Goal: Transaction & Acquisition: Book appointment/travel/reservation

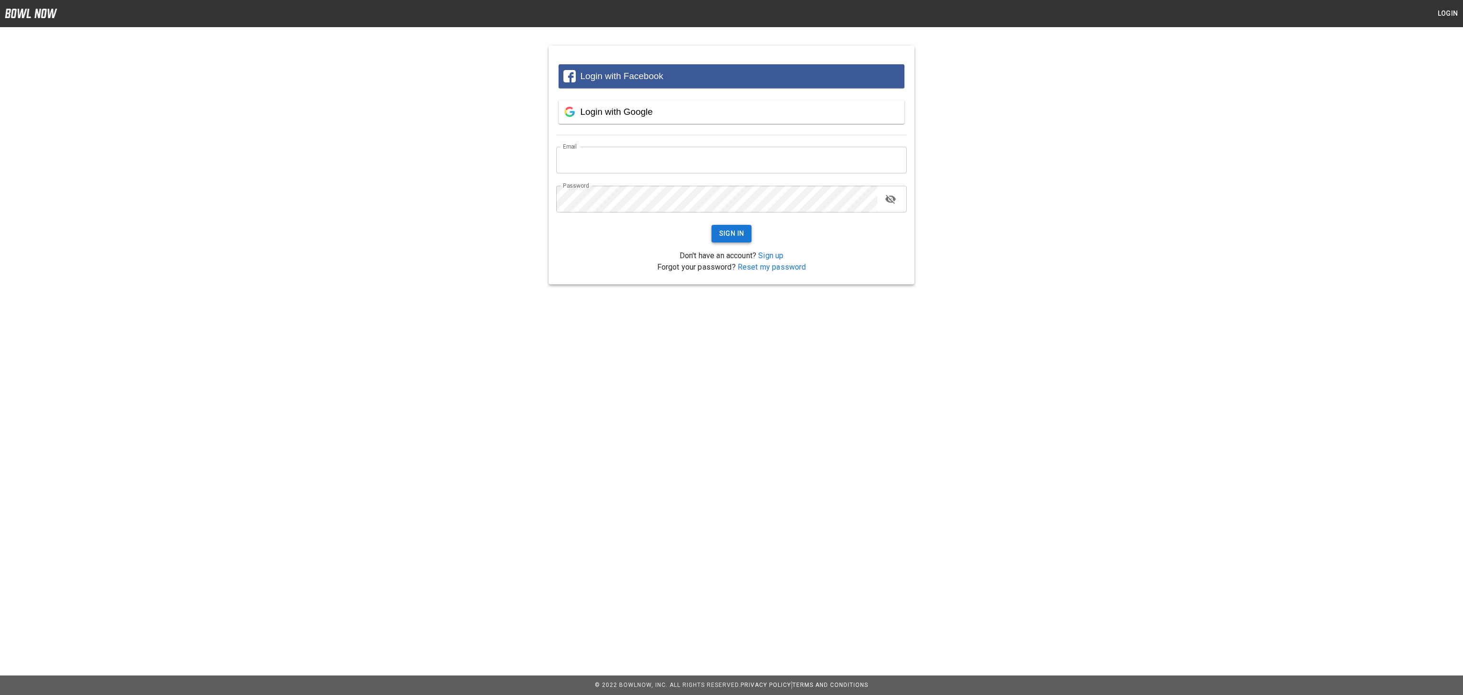
type input "**********"
click at [728, 231] on button "Sign In" at bounding box center [732, 234] width 40 height 18
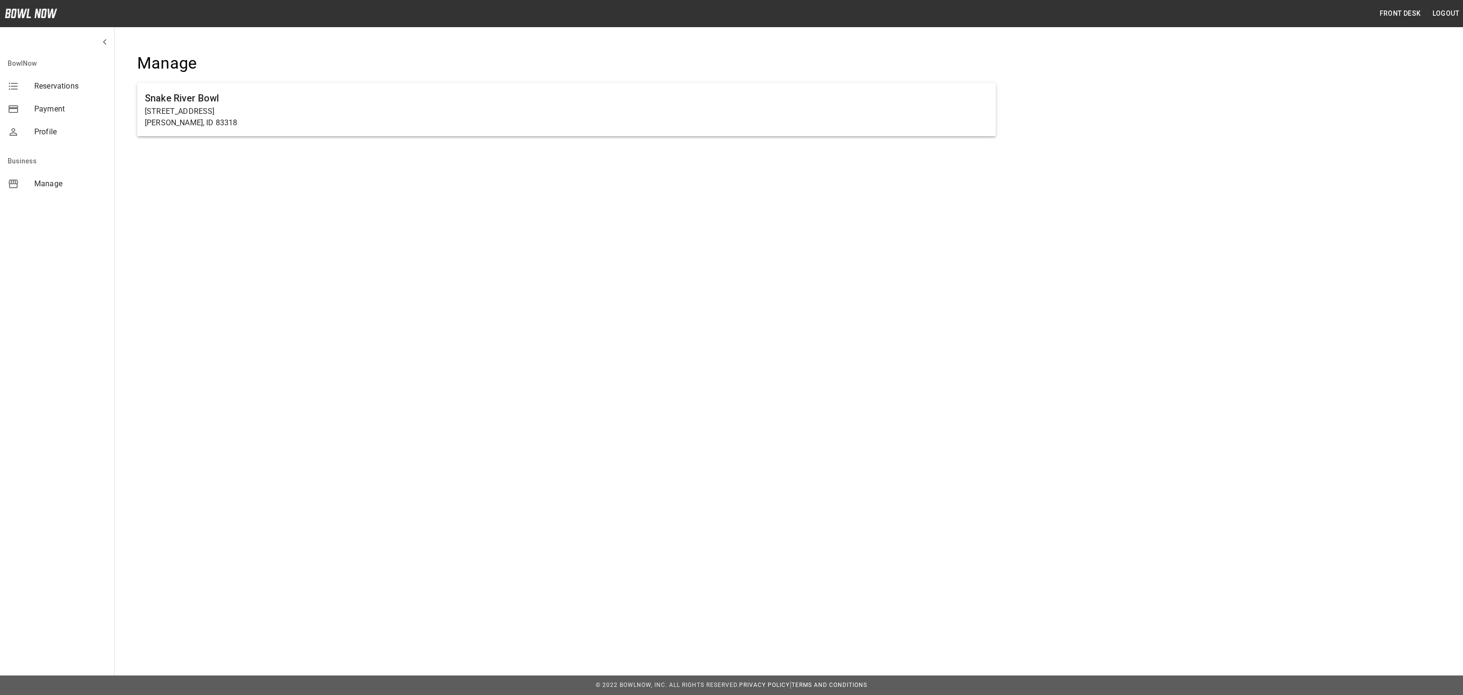
click at [70, 86] on span "Reservations" at bounding box center [70, 85] width 72 height 11
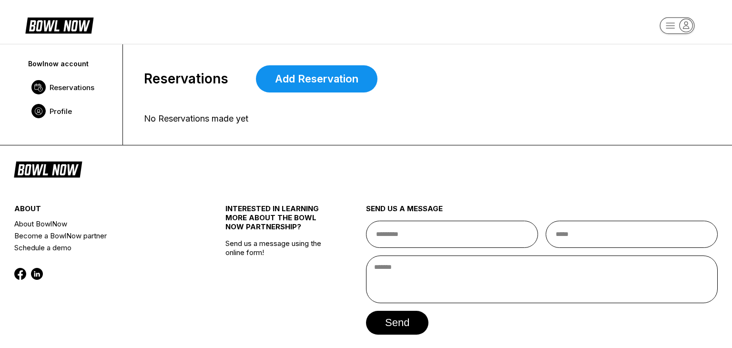
click at [50, 114] on span "Profile" at bounding box center [61, 111] width 22 height 9
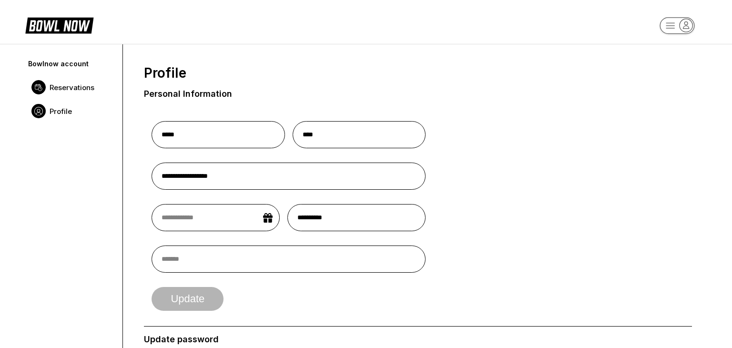
click at [48, 91] on link "Reservations" at bounding box center [71, 87] width 88 height 24
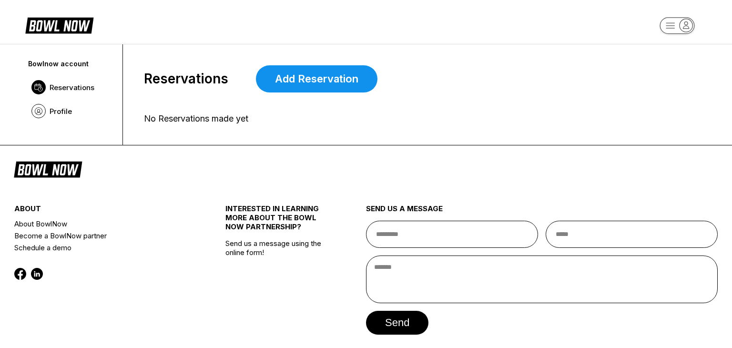
click at [664, 29] on rect "button" at bounding box center [676, 25] width 35 height 17
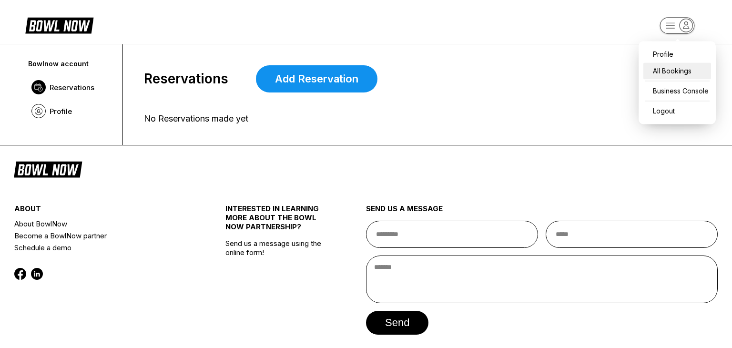
click at [674, 71] on div "All Bookings" at bounding box center [677, 70] width 68 height 17
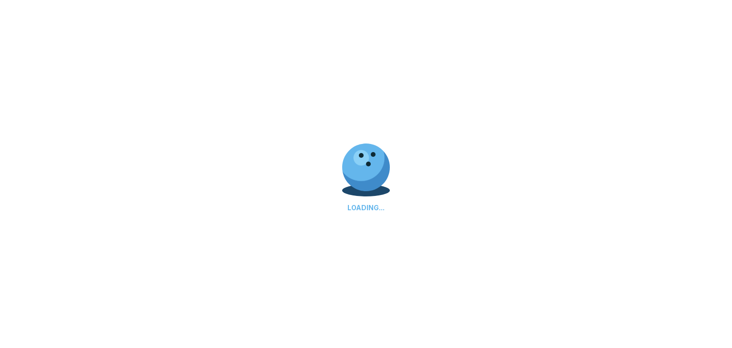
scroll to position [38, 0]
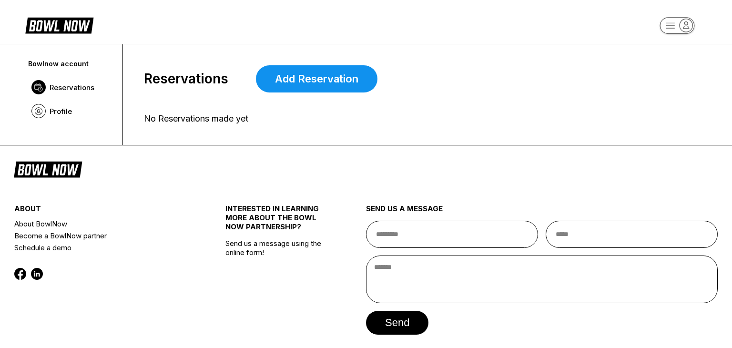
click at [672, 23] on icon "button" at bounding box center [670, 25] width 9 height 5
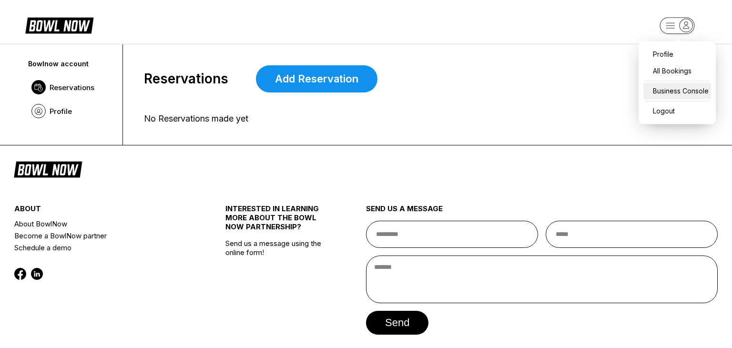
click at [667, 87] on div "Business Console" at bounding box center [677, 90] width 68 height 17
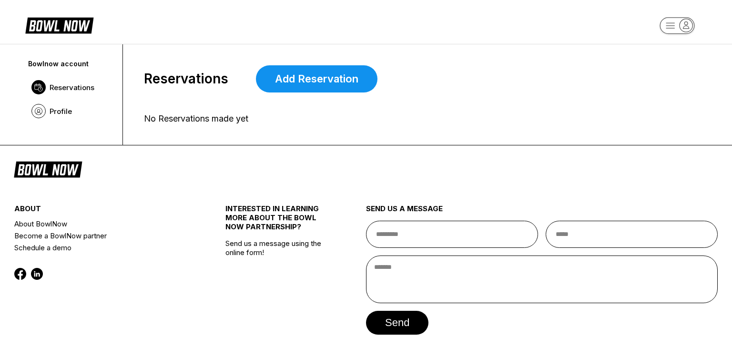
click at [667, 87] on div "Reservations Add Reservation" at bounding box center [418, 78] width 548 height 27
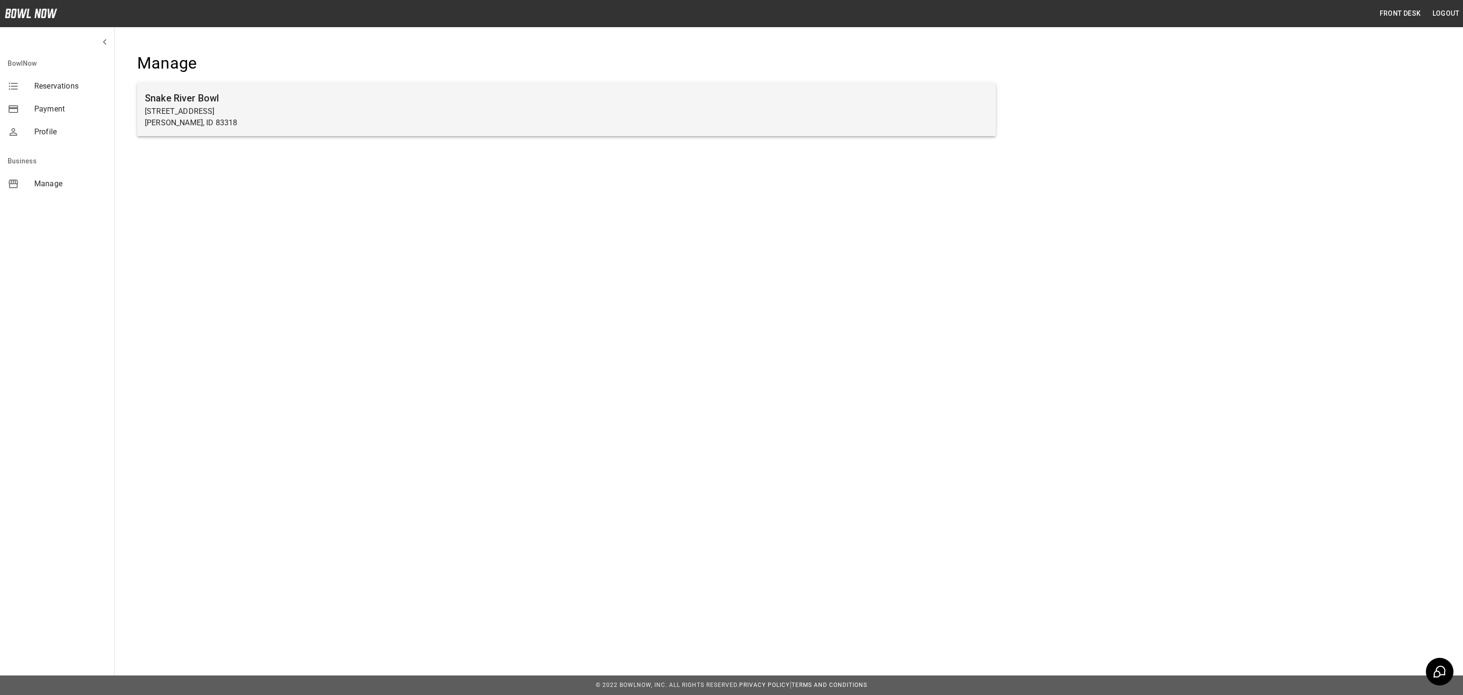
click at [272, 117] on p "[PERSON_NAME], ID 83318" at bounding box center [566, 122] width 843 height 11
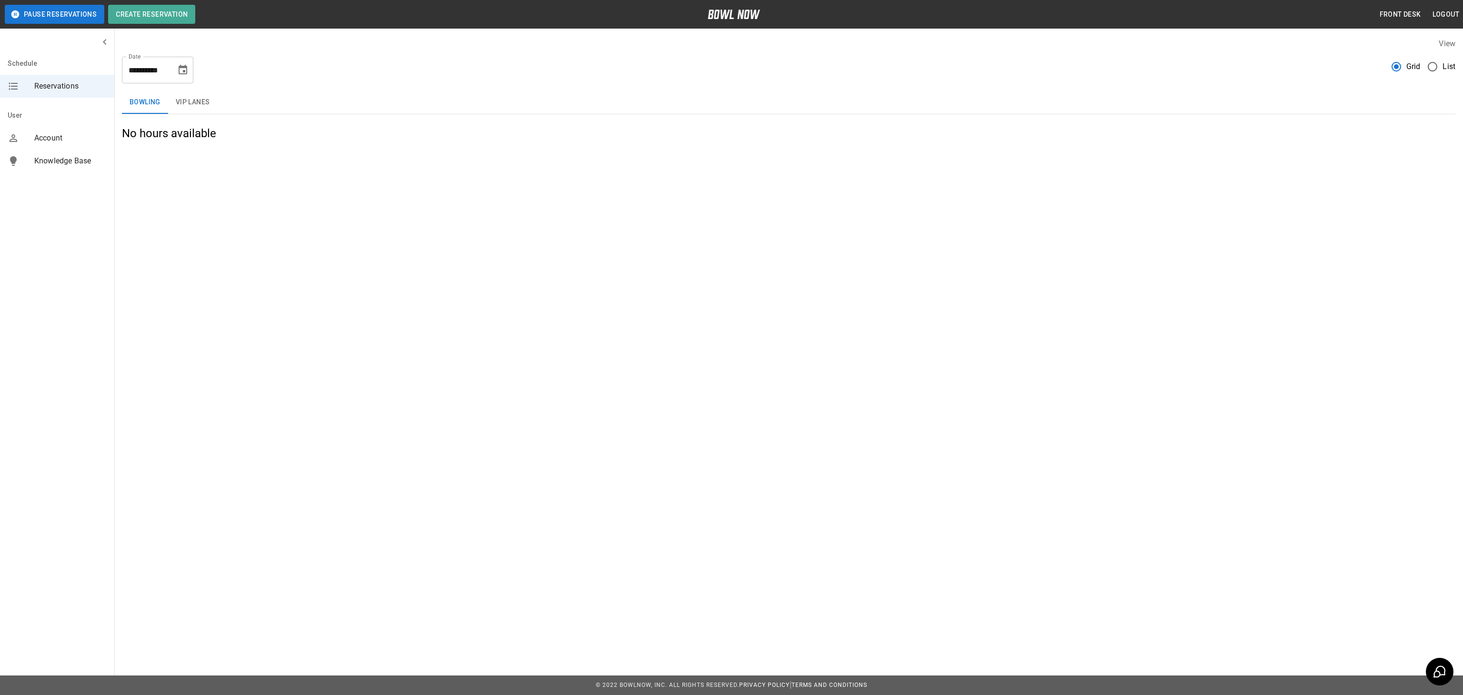
click at [192, 98] on button "VIP Lanes" at bounding box center [193, 102] width 50 height 23
click at [194, 108] on button "VIP Lanes" at bounding box center [193, 102] width 50 height 23
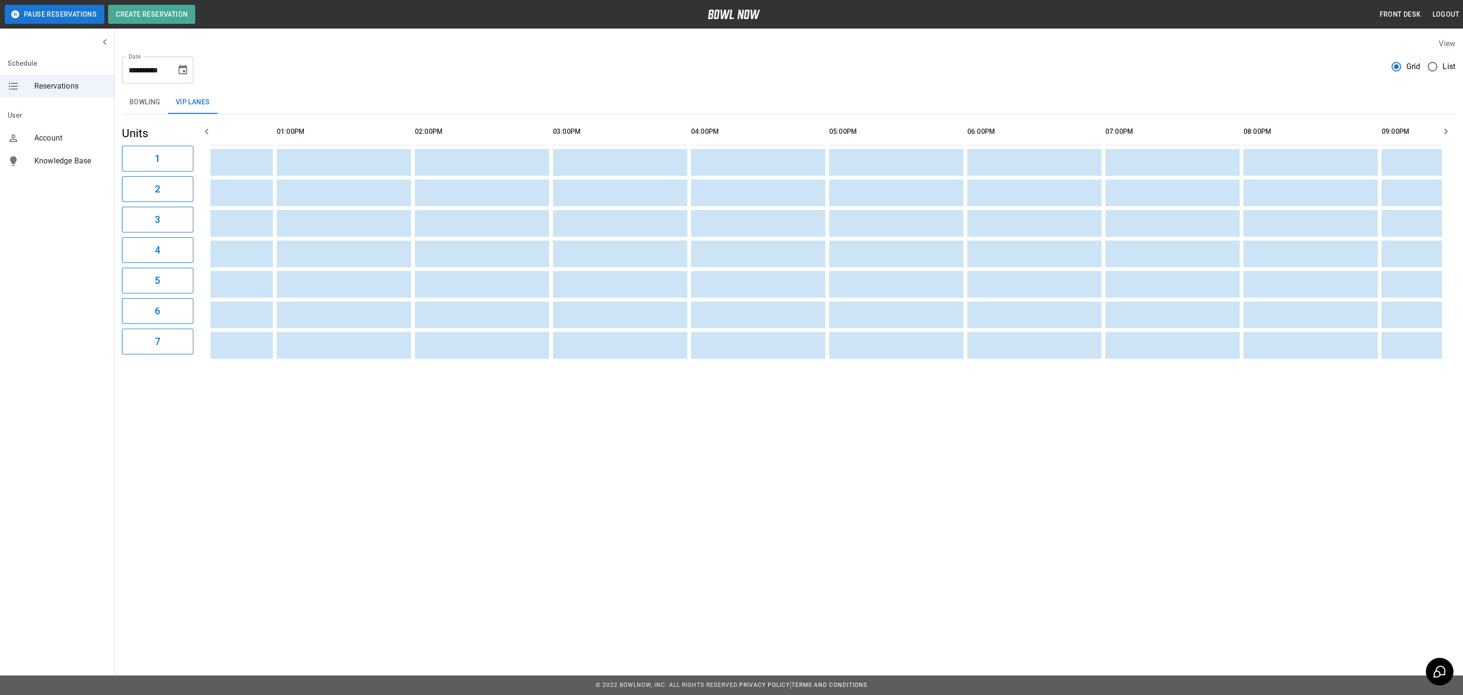
scroll to position [0, 241]
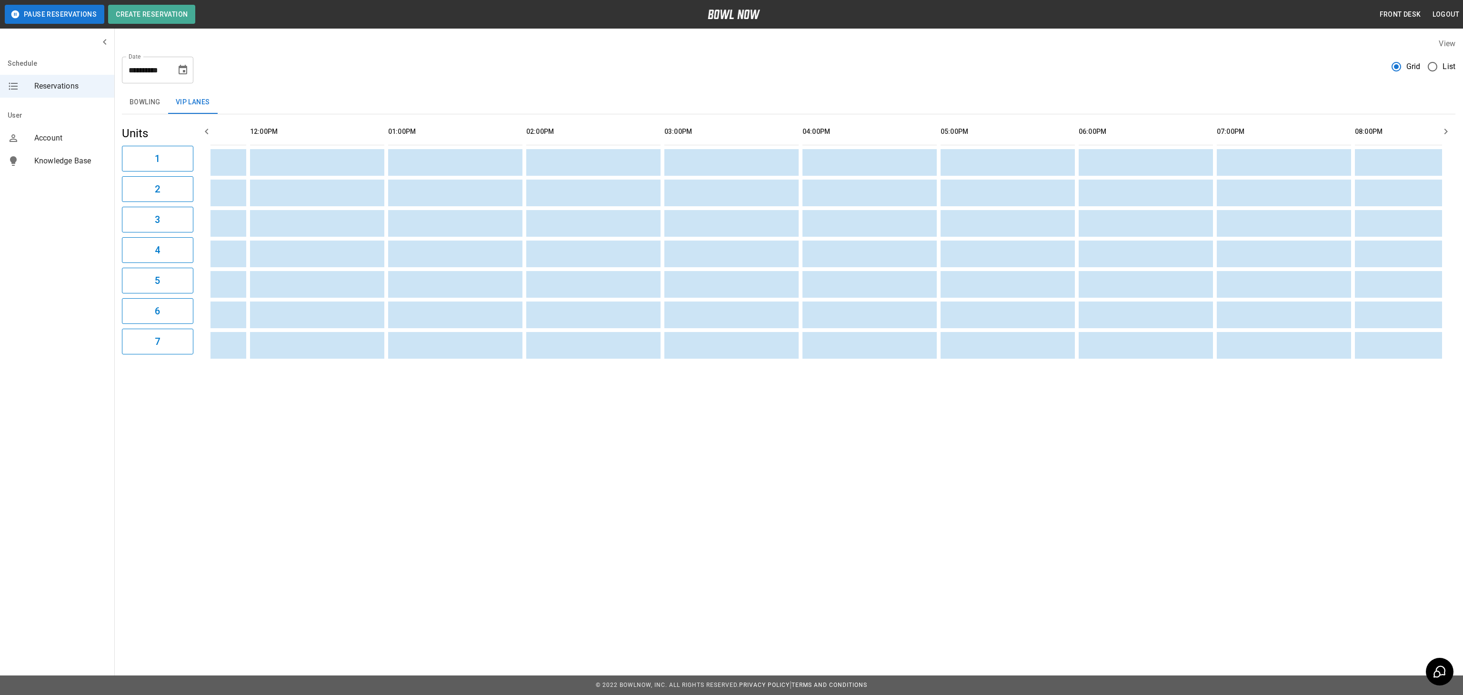
click at [149, 104] on button "Bowling" at bounding box center [145, 102] width 46 height 23
click at [140, 95] on button "Bowling" at bounding box center [145, 102] width 46 height 23
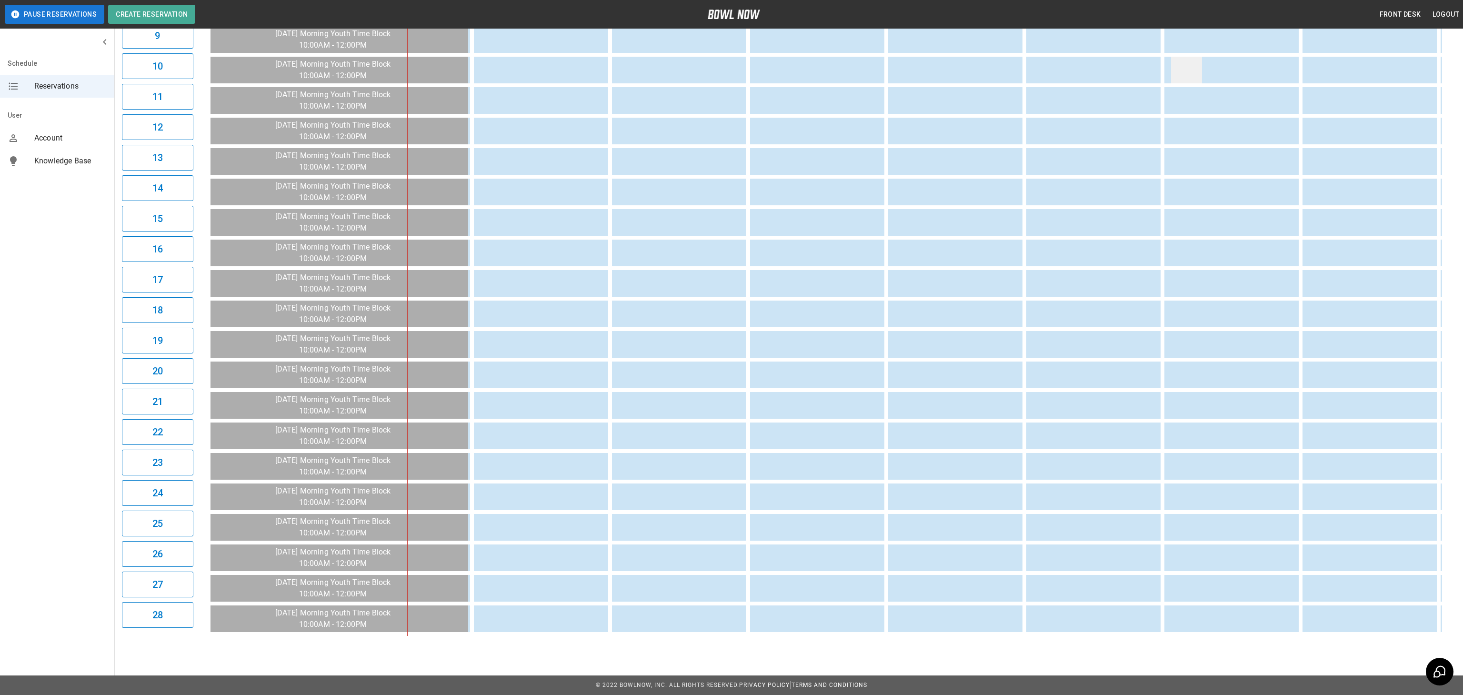
scroll to position [0, 4]
